Goal: Transaction & Acquisition: Purchase product/service

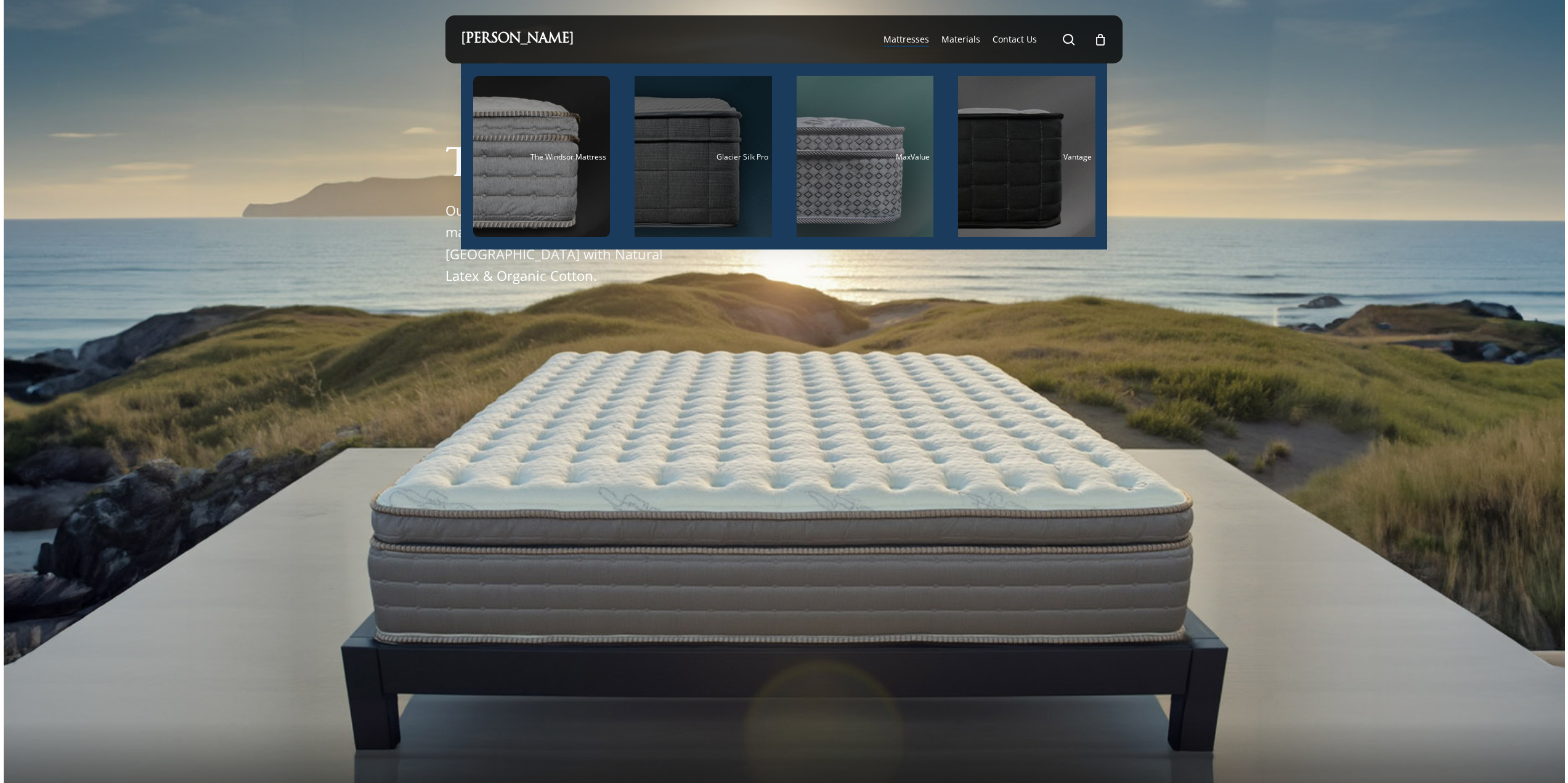
click at [720, 162] on span "Glacier Silk Pro" at bounding box center [742, 156] width 52 height 10
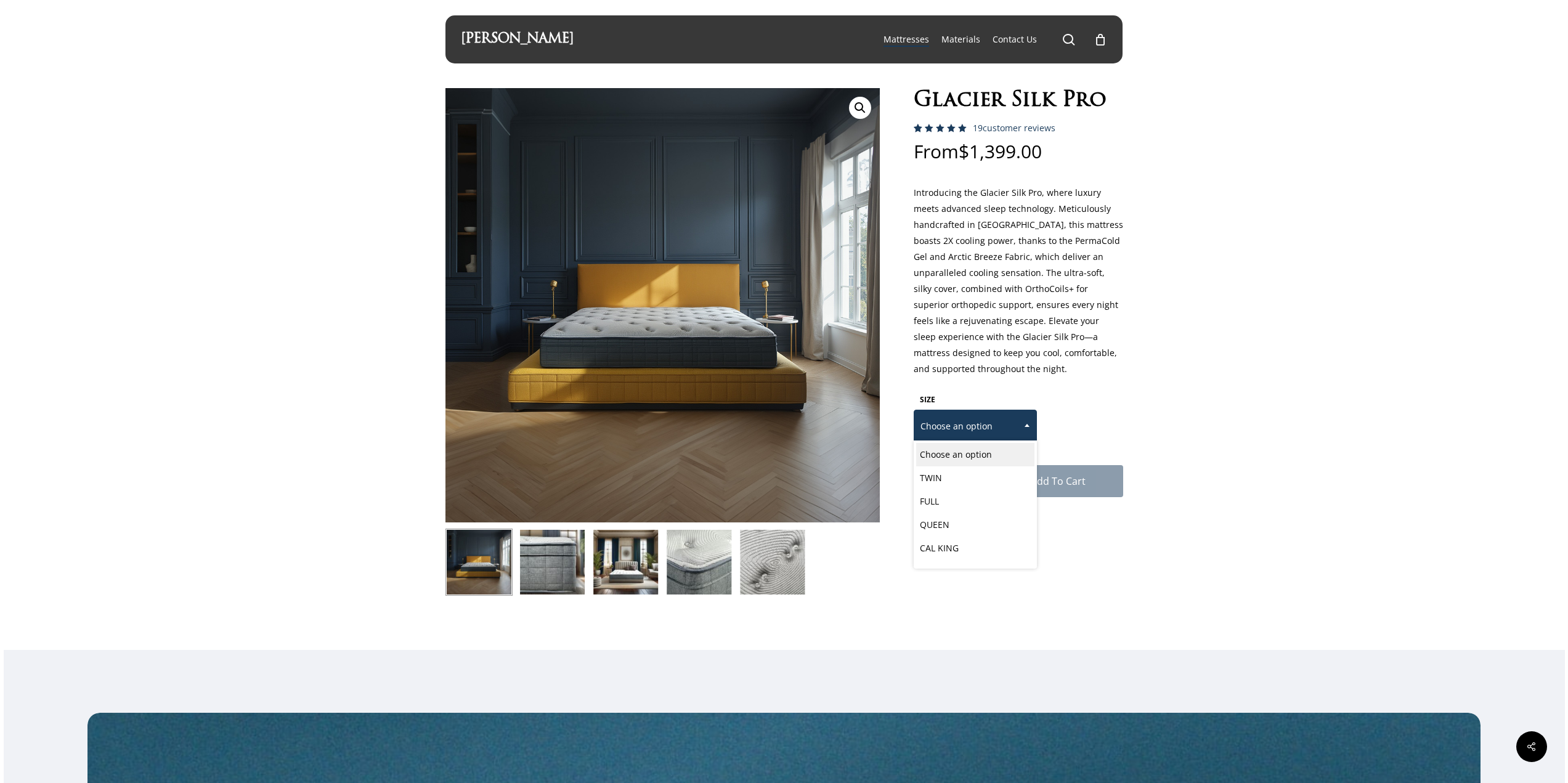
click at [1003, 421] on span "Choose an option" at bounding box center [975, 426] width 122 height 26
select select "CAL KING"
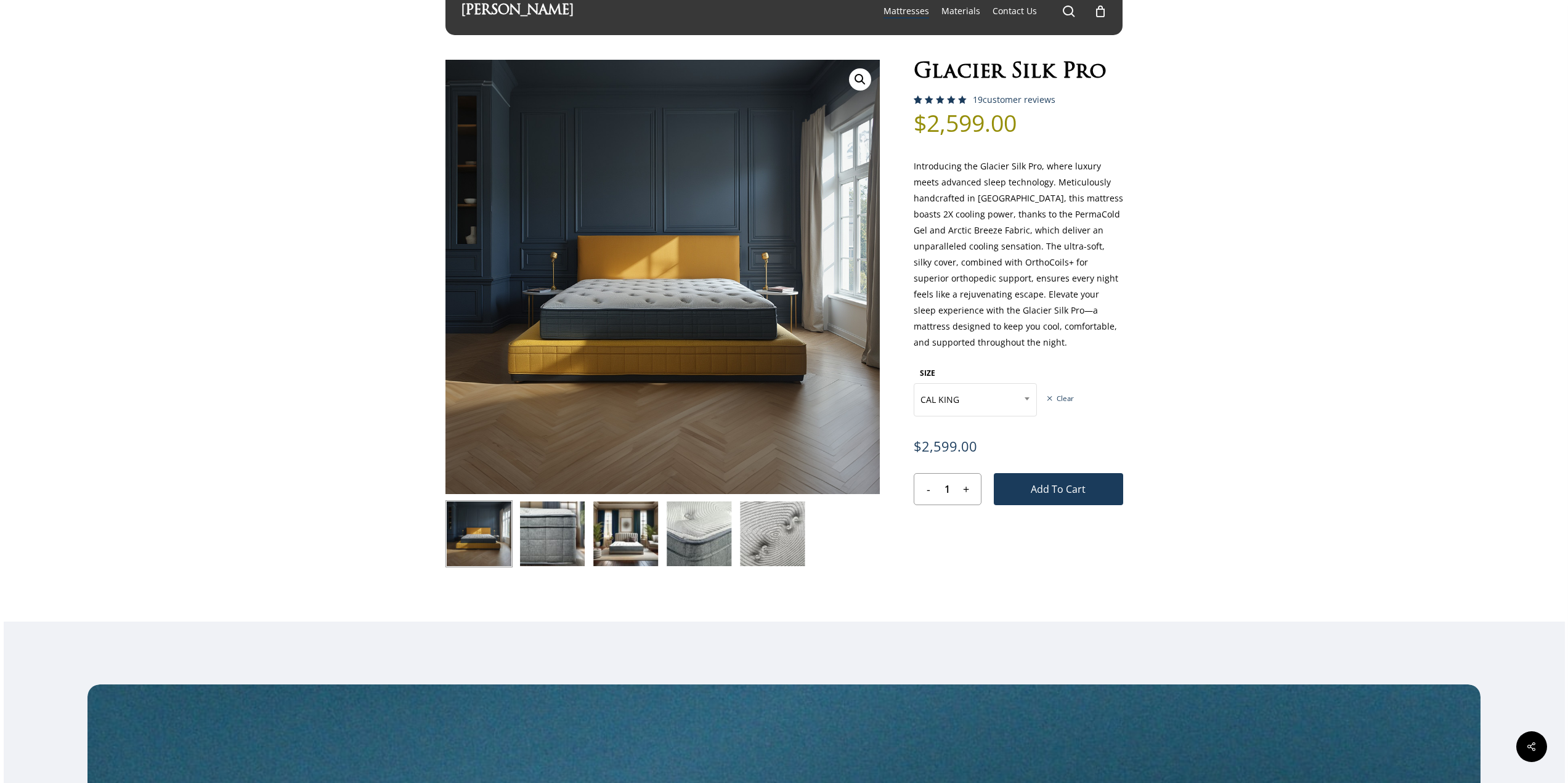
scroll to position [0, 0]
